Goal: Task Accomplishment & Management: Manage account settings

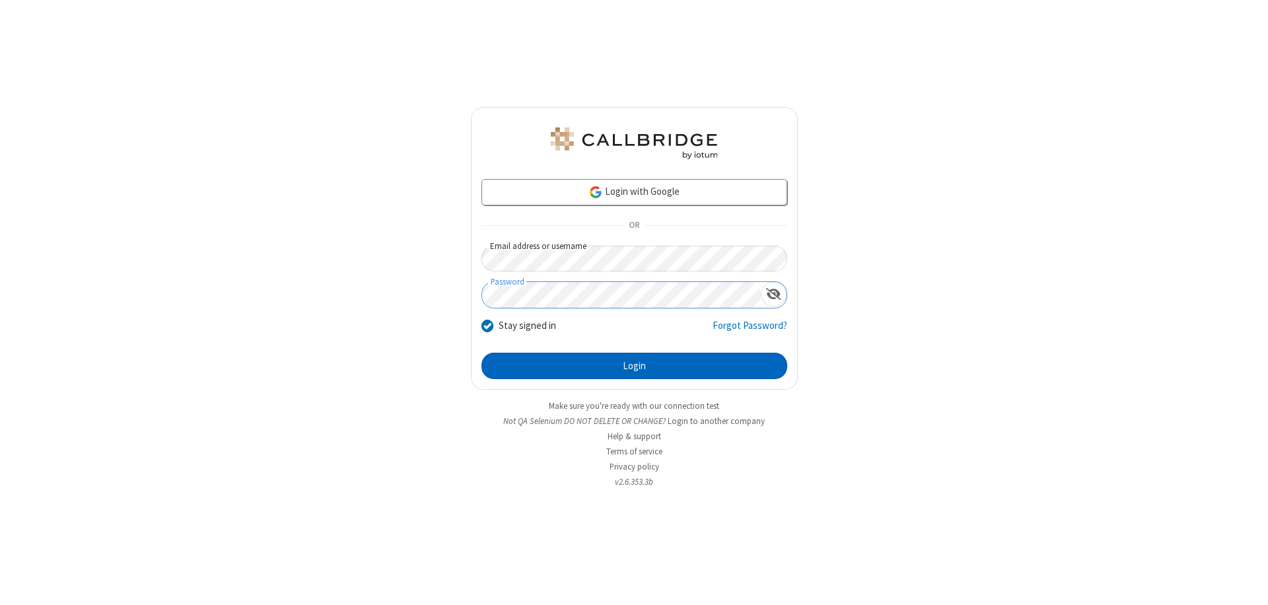
click at [634, 366] on button "Login" at bounding box center [634, 366] width 306 height 26
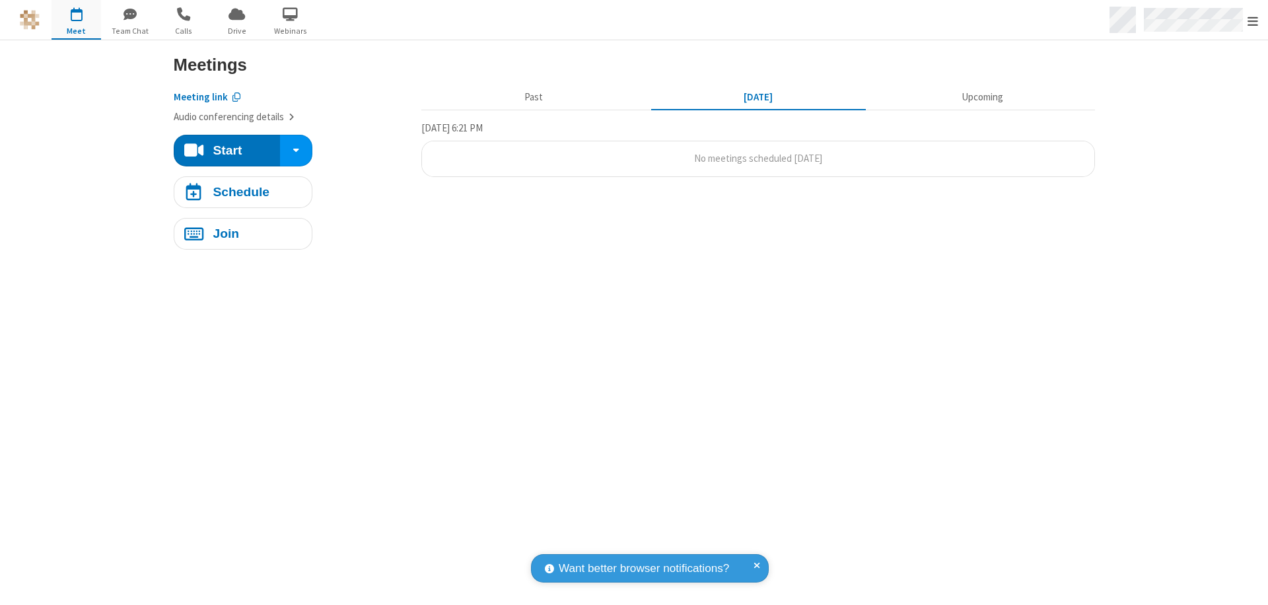
click at [1253, 20] on span "Open menu" at bounding box center [1252, 21] width 11 height 13
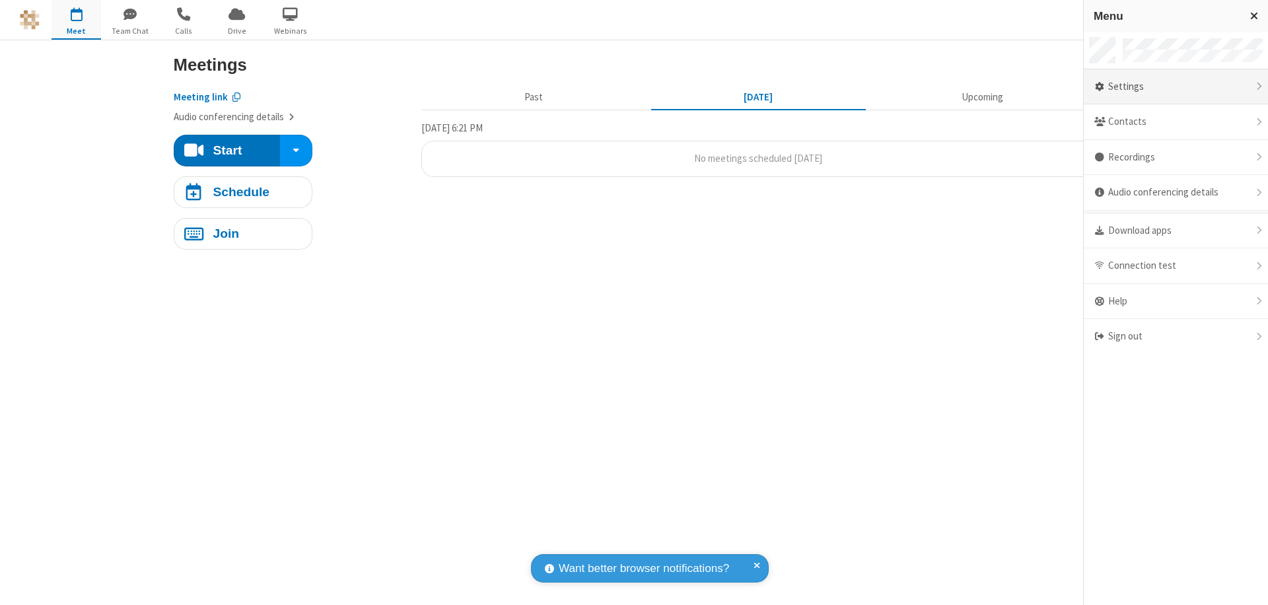
click at [1175, 87] on div "Settings" at bounding box center [1176, 87] width 184 height 36
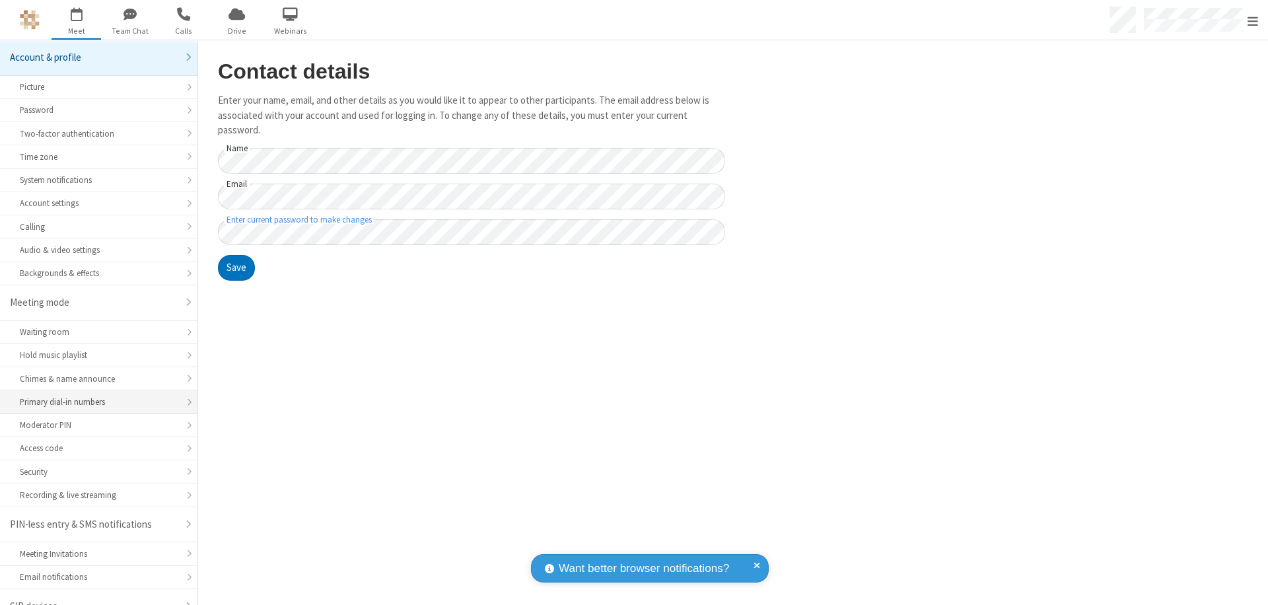
click at [94, 396] on div "Primary dial-in numbers" at bounding box center [99, 402] width 158 height 13
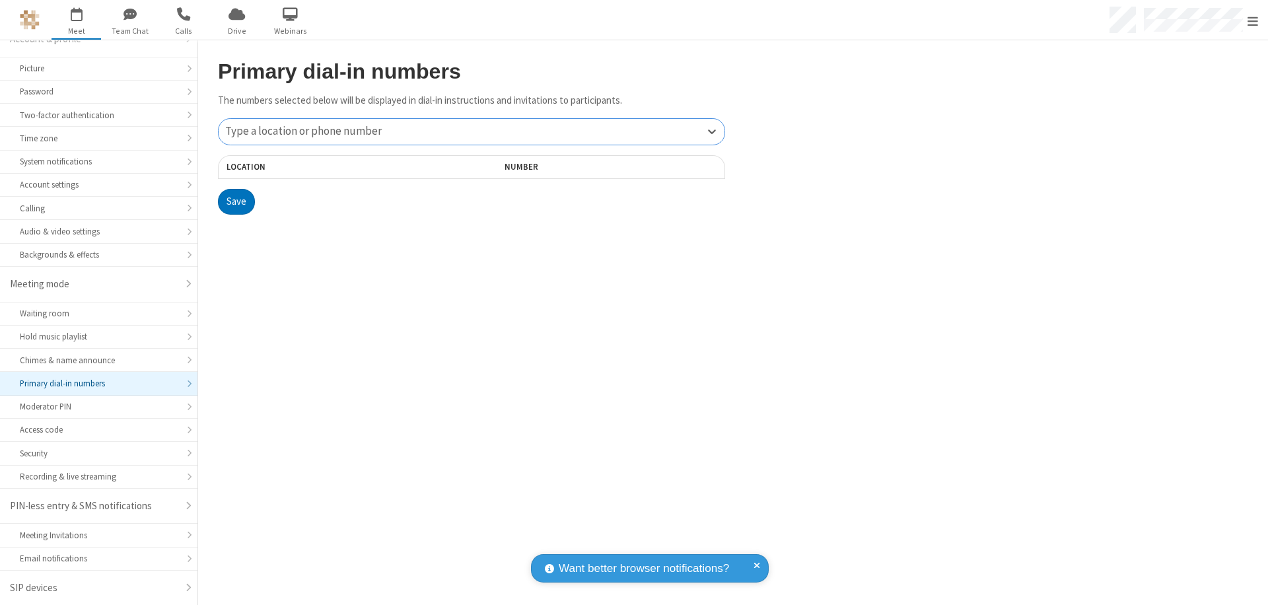
click at [471, 131] on div "Type a location or phone number" at bounding box center [472, 132] width 506 height 26
type input "[PHONE_NUMBER]"
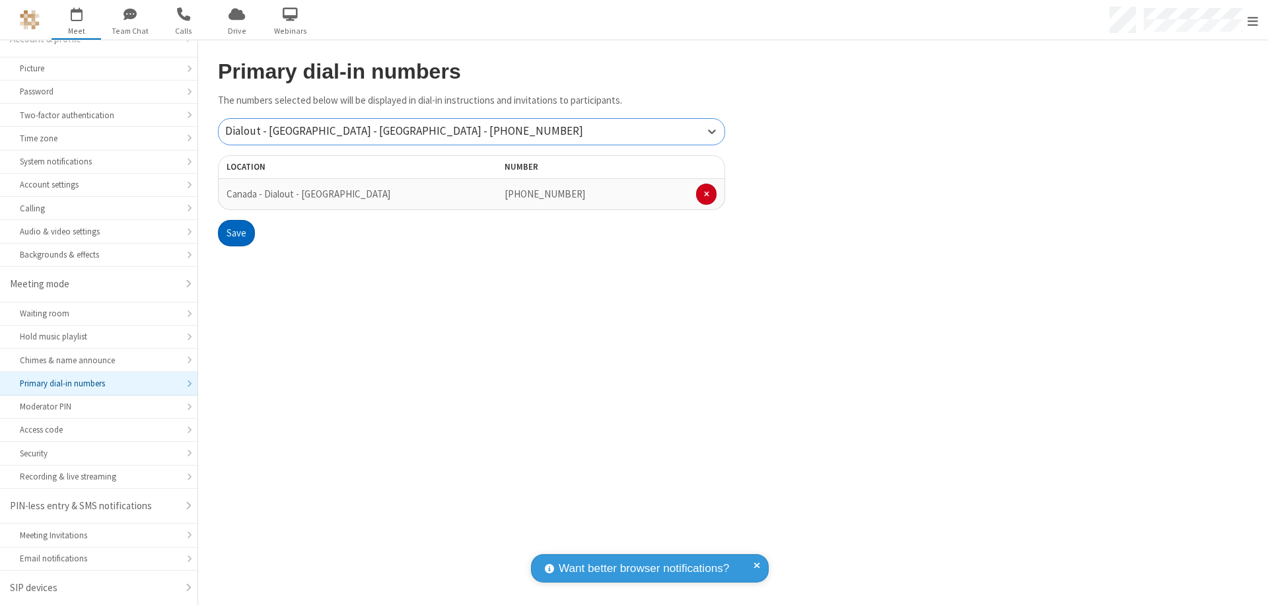
click at [236, 233] on button "Save" at bounding box center [236, 233] width 37 height 26
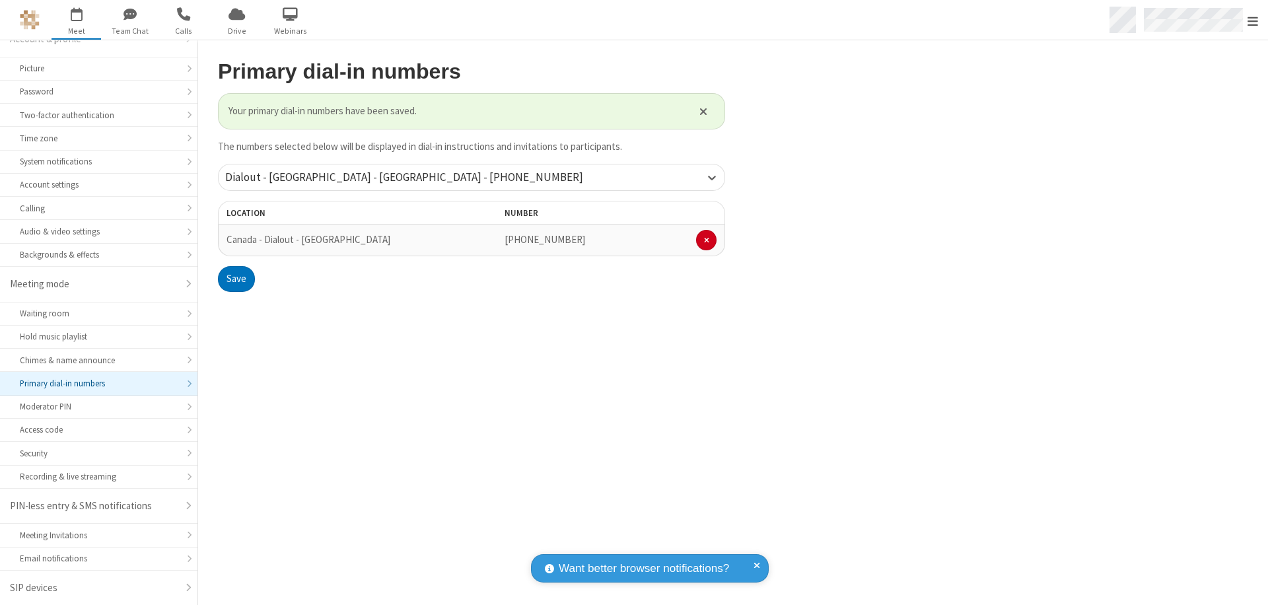
click at [1253, 20] on span "Open menu" at bounding box center [1252, 21] width 11 height 13
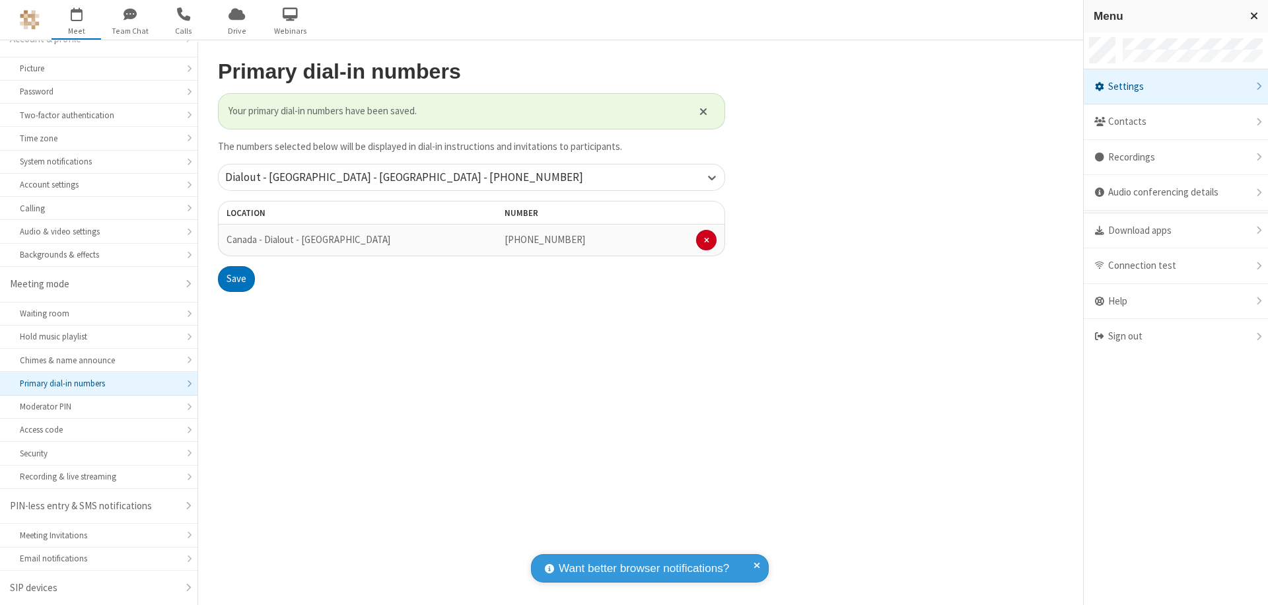
click at [76, 19] on span "button" at bounding box center [77, 14] width 50 height 22
